Goal: Check status: Check status

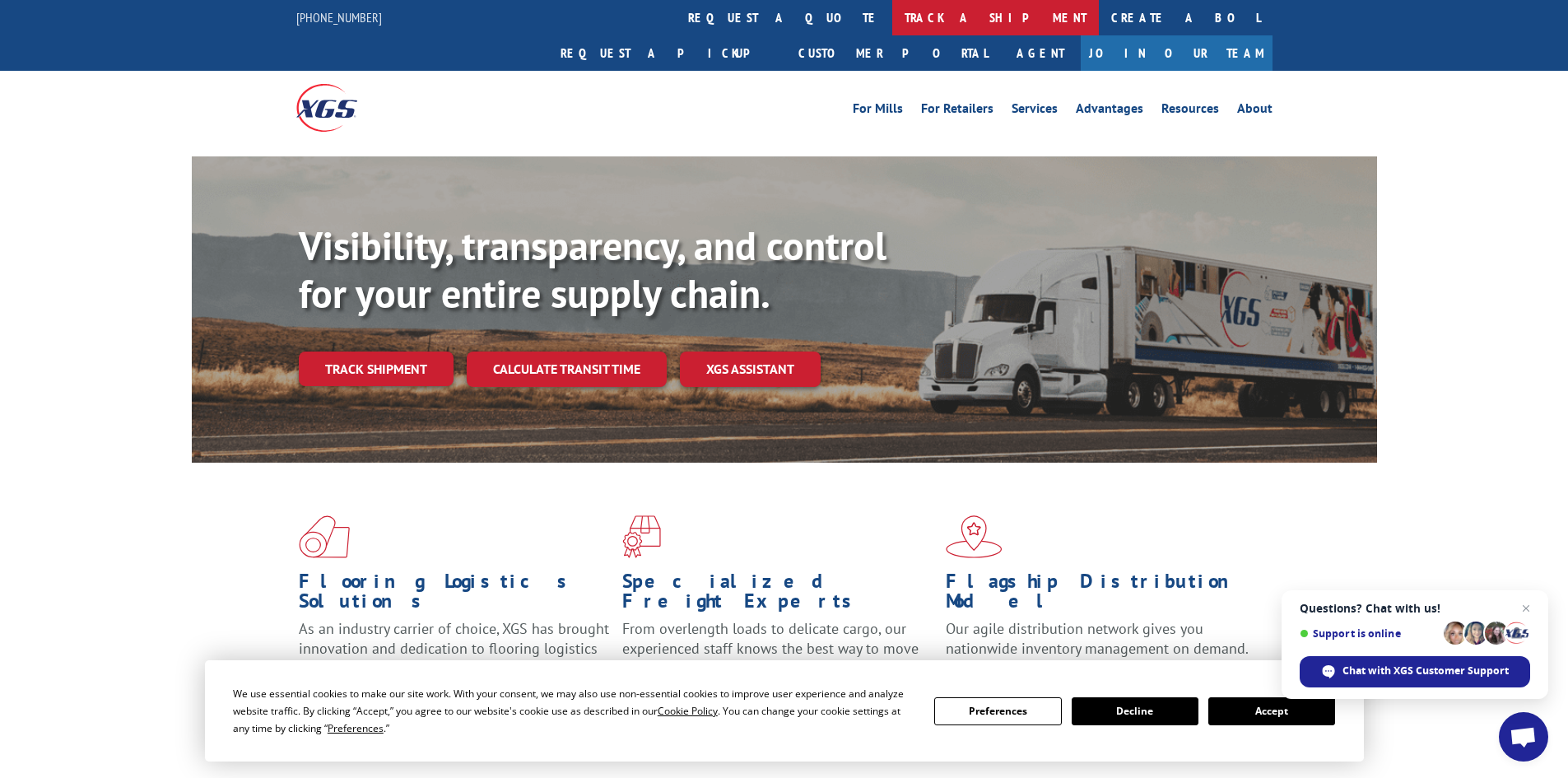
click at [892, 17] on link "track a shipment" at bounding box center [995, 17] width 207 height 35
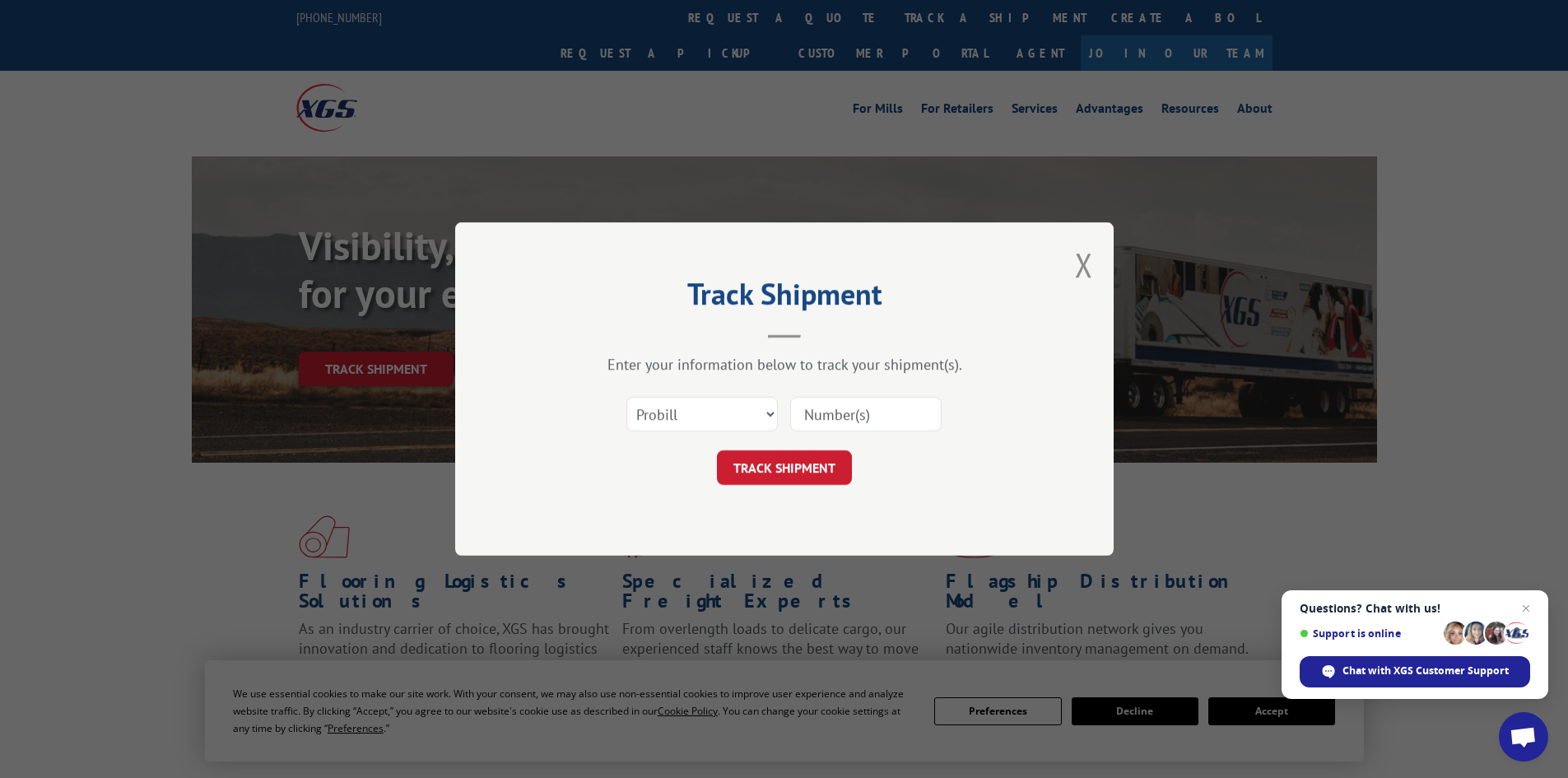
click at [811, 416] on input at bounding box center [866, 414] width 151 height 34
paste input "17693201"
type input "17693201"
click at [785, 471] on button "TRACK SHIPMENT" at bounding box center [784, 467] width 135 height 34
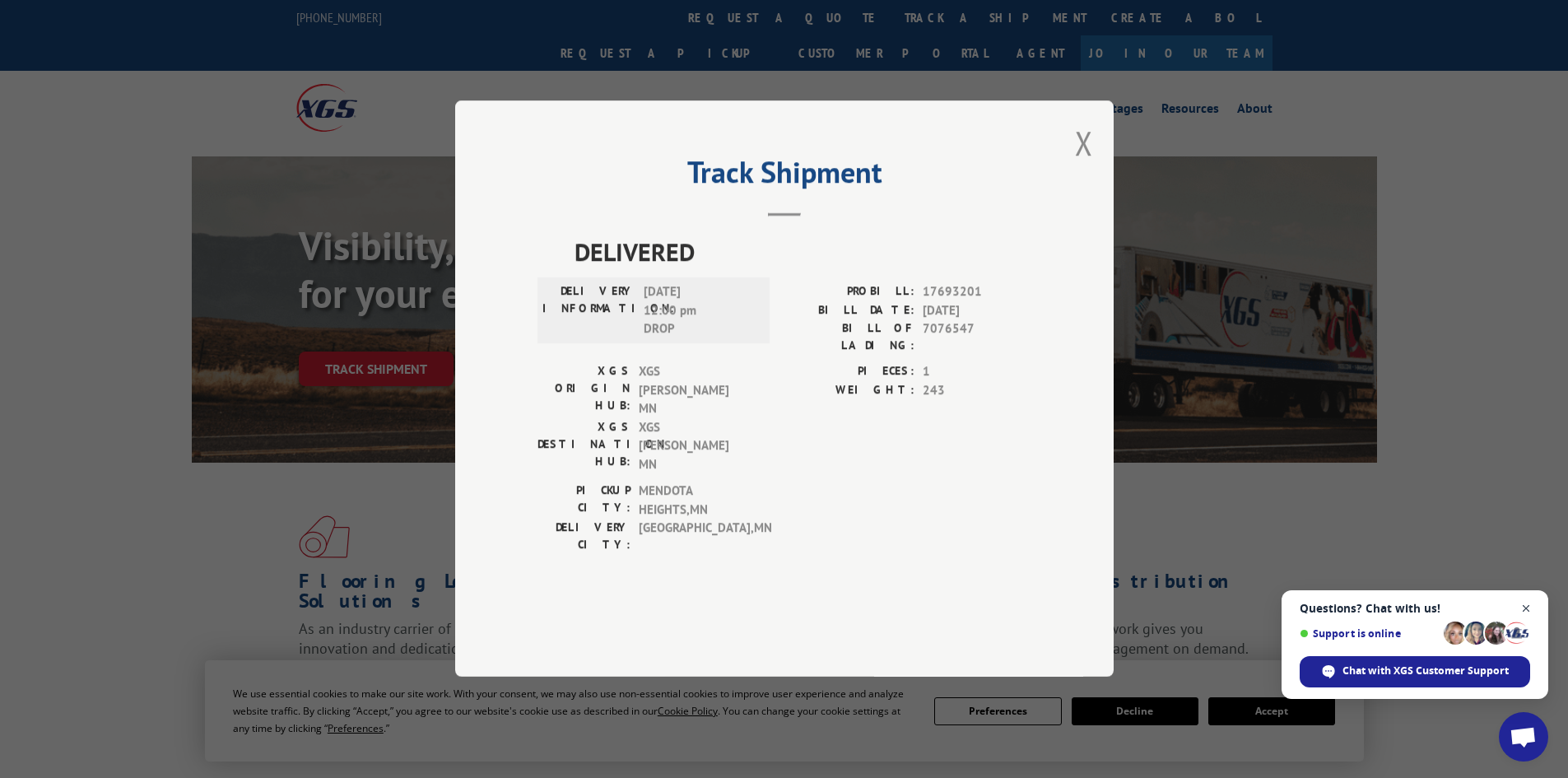
click at [1526, 605] on span "Close chat" at bounding box center [1526, 609] width 21 height 21
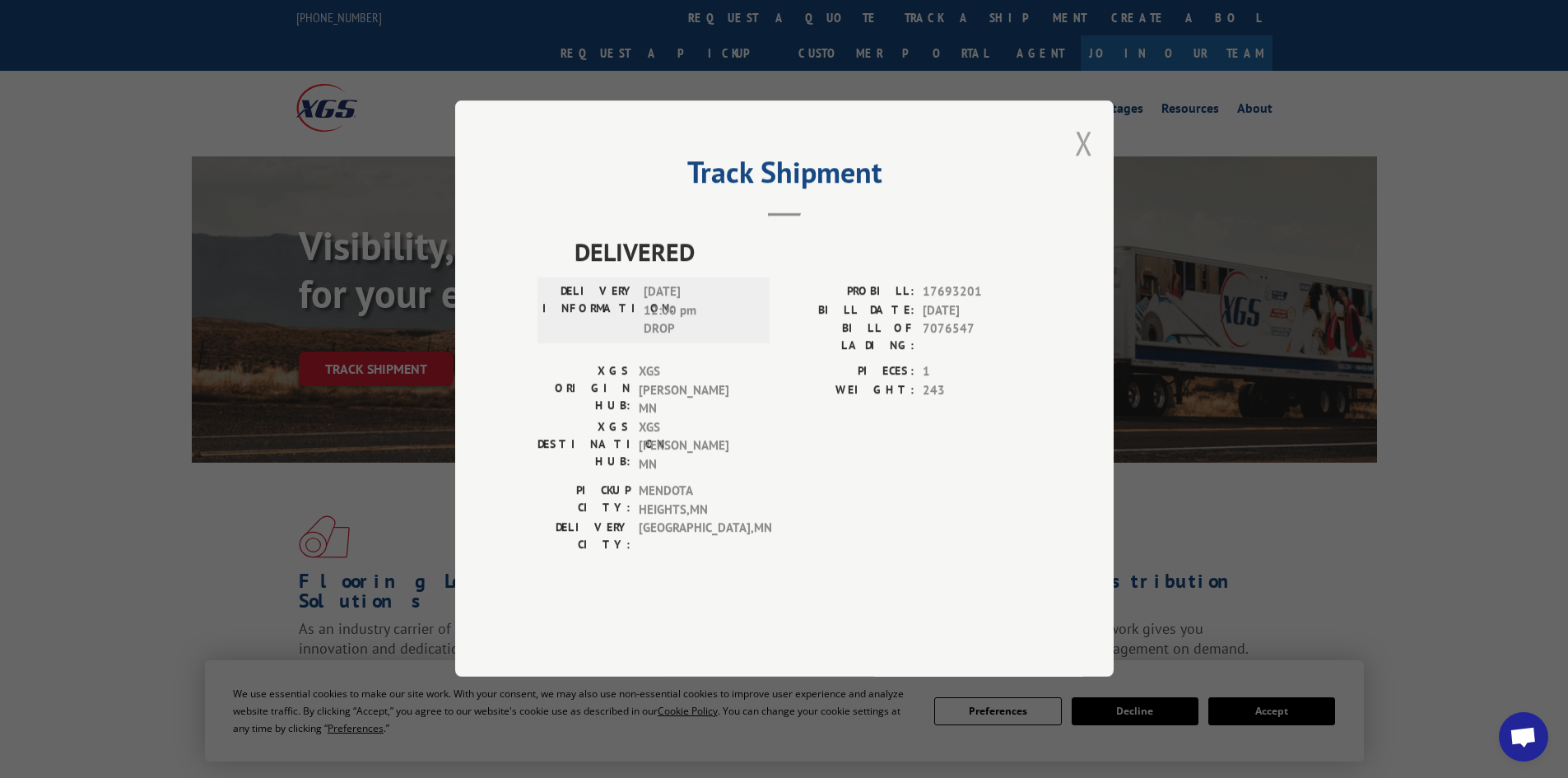
click at [1082, 165] on button "Close modal" at bounding box center [1084, 143] width 18 height 44
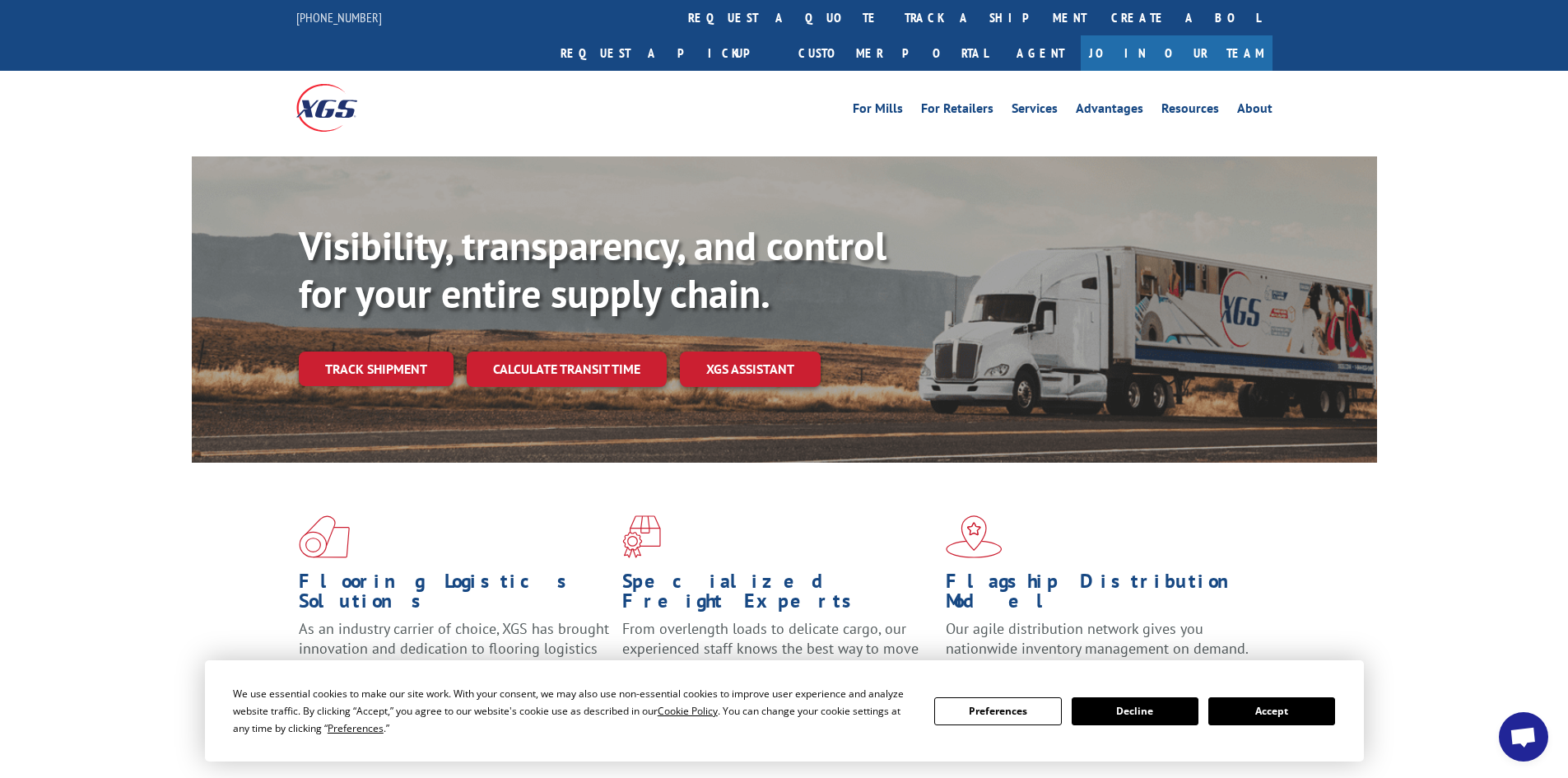
click at [1285, 707] on button "Accept" at bounding box center [1272, 711] width 127 height 28
